Goal: Check status: Check status

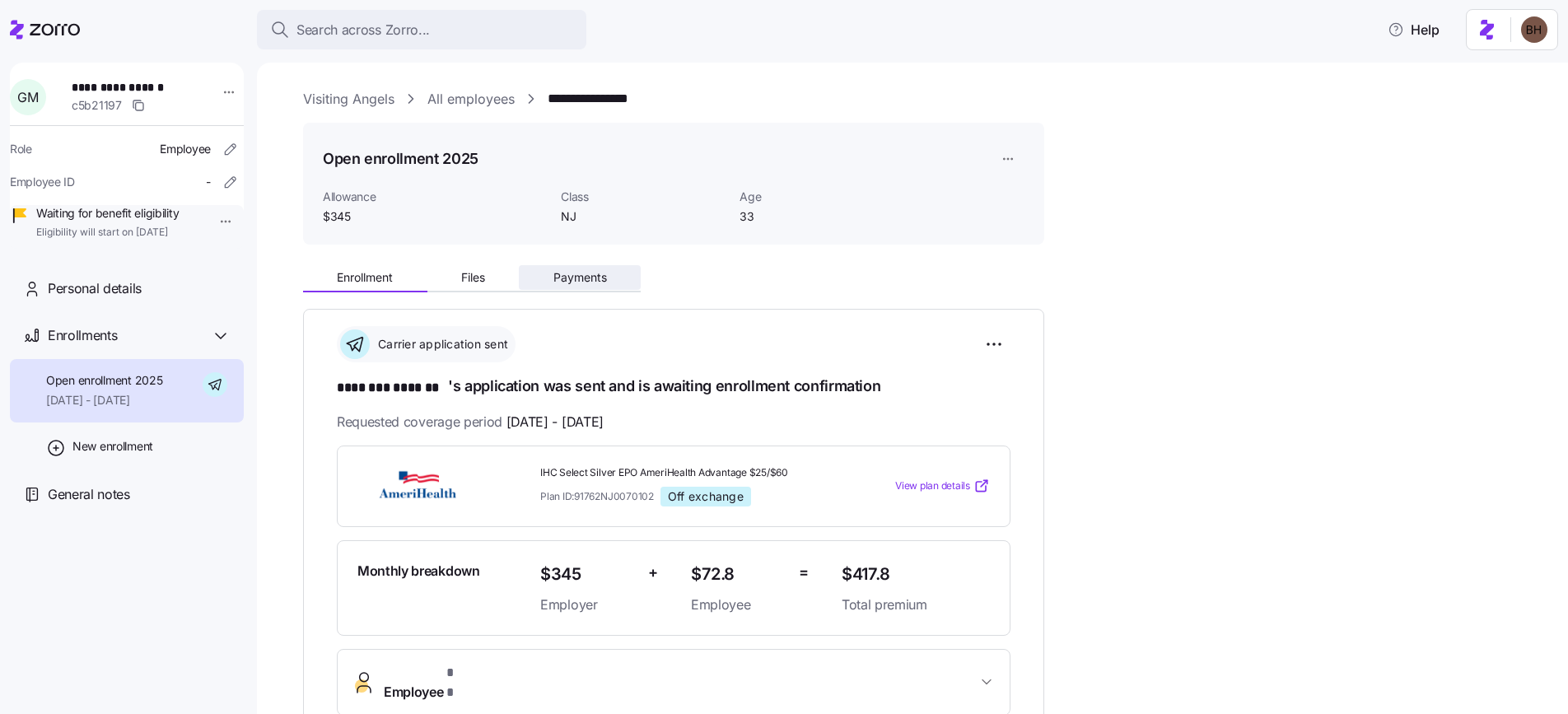
click at [574, 281] on span "Payments" at bounding box center [579, 277] width 53 height 11
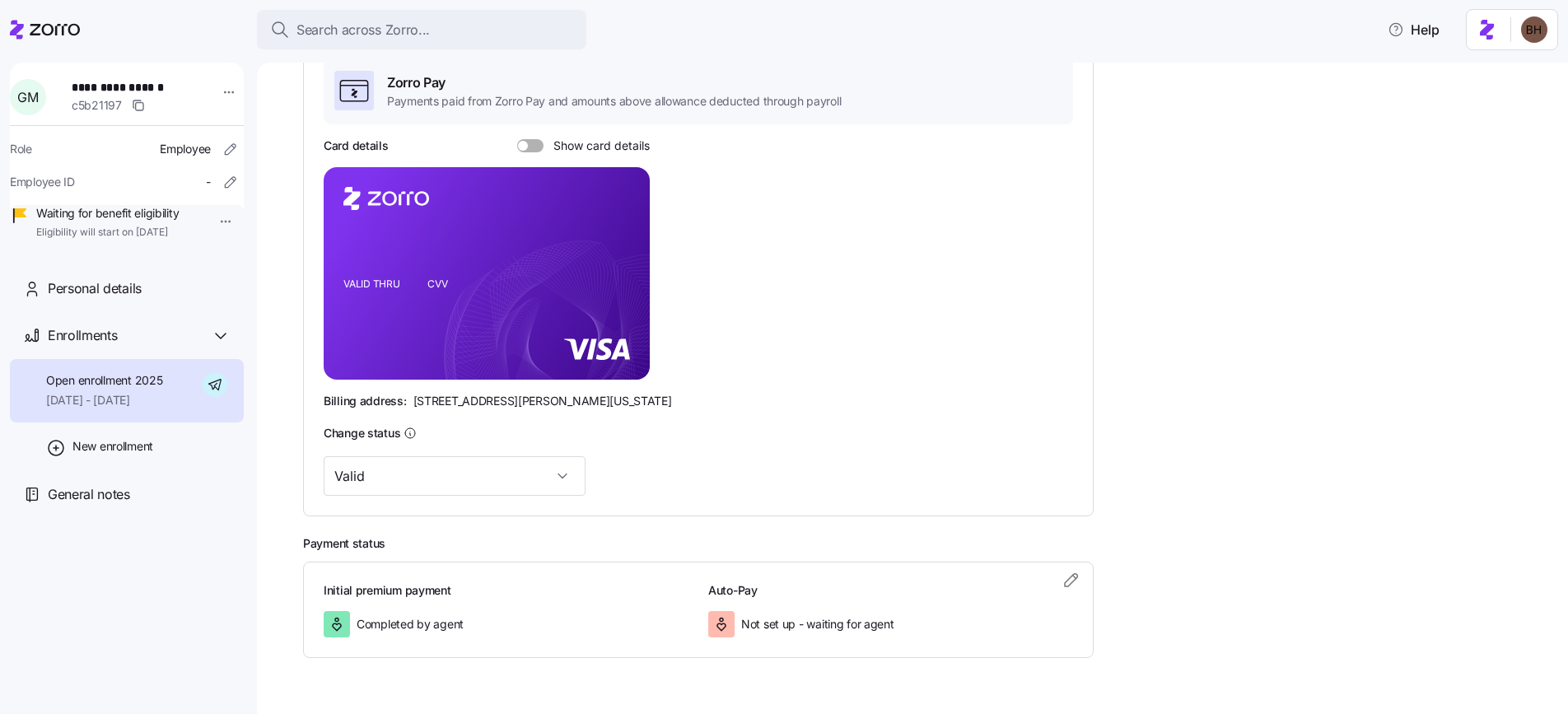
scroll to position [299, 0]
